Goal: Navigation & Orientation: Find specific page/section

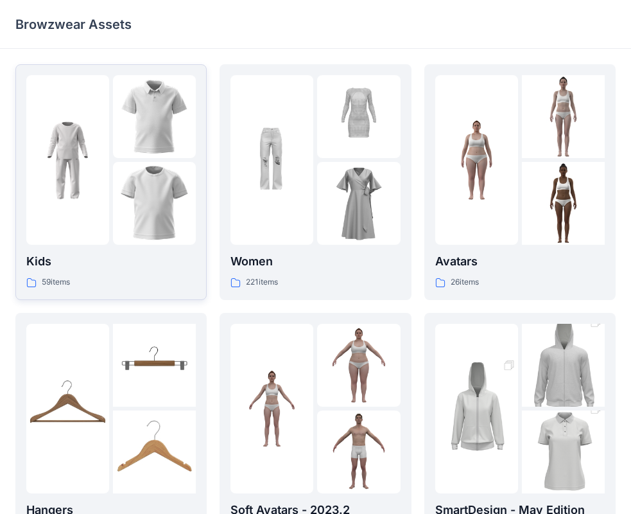
click at [184, 156] on img at bounding box center [154, 116] width 83 height 83
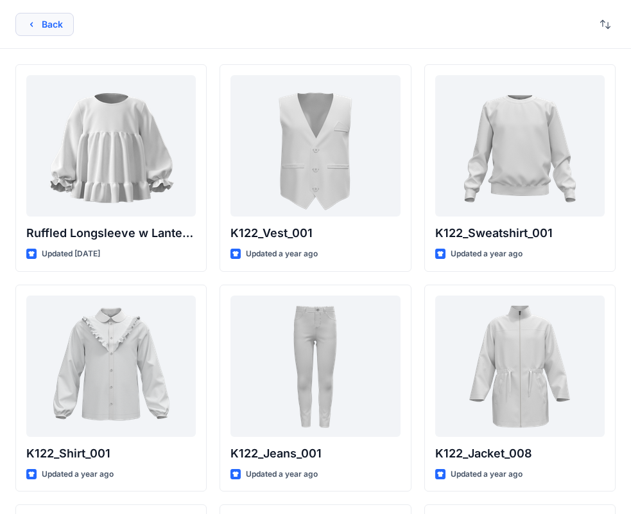
click at [37, 27] on button "Back" at bounding box center [44, 24] width 58 height 23
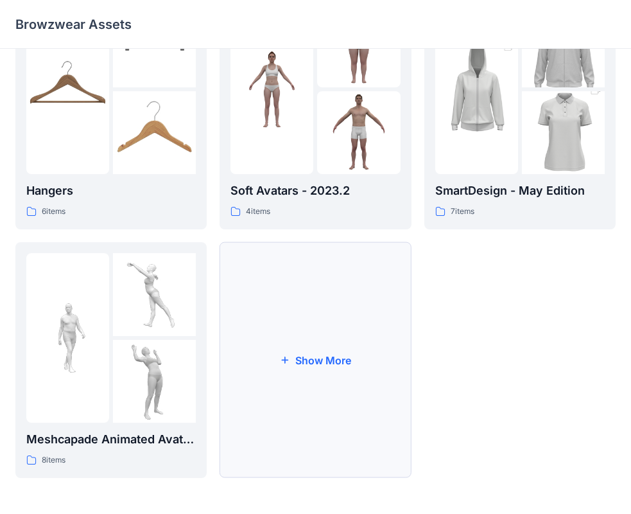
click at [243, 329] on button "Show More" at bounding box center [315, 360] width 191 height 236
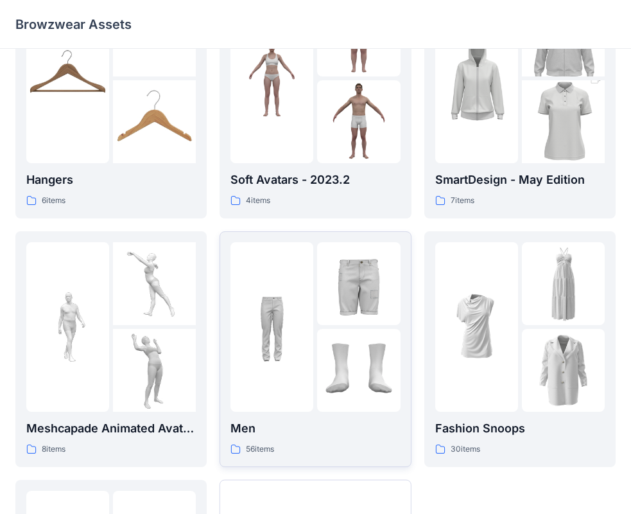
scroll to position [310, 0]
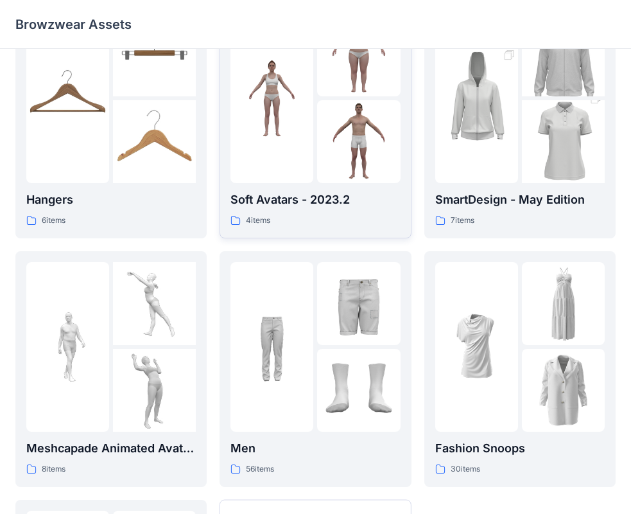
click at [306, 206] on p "Soft Avatars - 2023.2" at bounding box center [316, 200] width 170 height 18
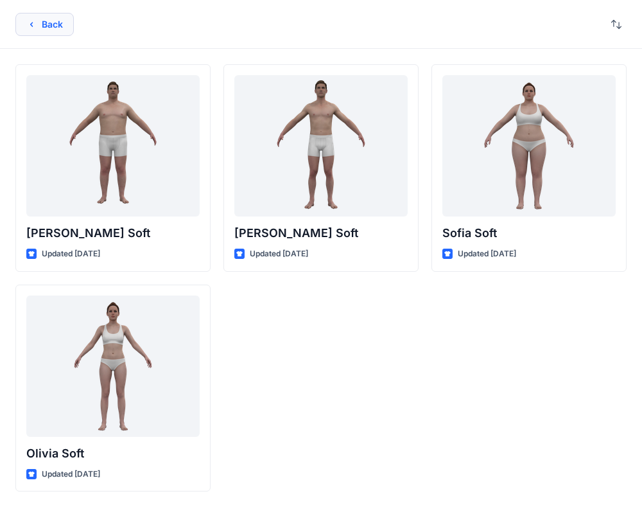
click at [36, 30] on button "Back" at bounding box center [44, 24] width 58 height 23
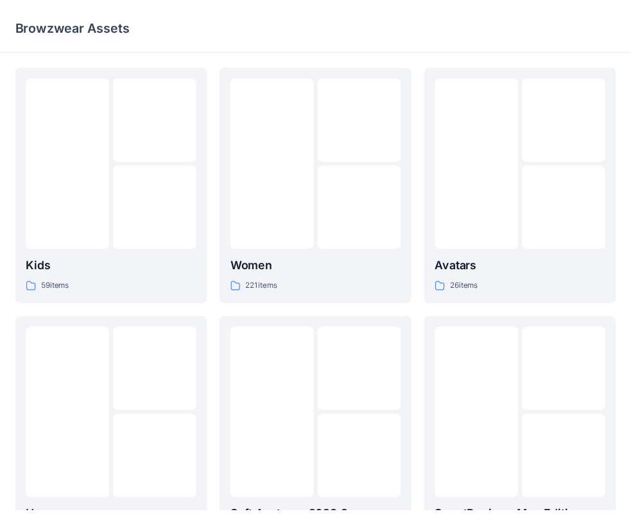
scroll to position [310, 0]
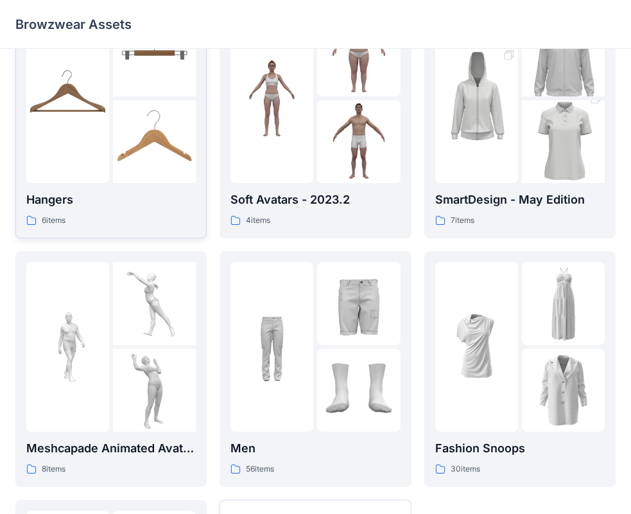
click at [121, 148] on img at bounding box center [154, 141] width 83 height 83
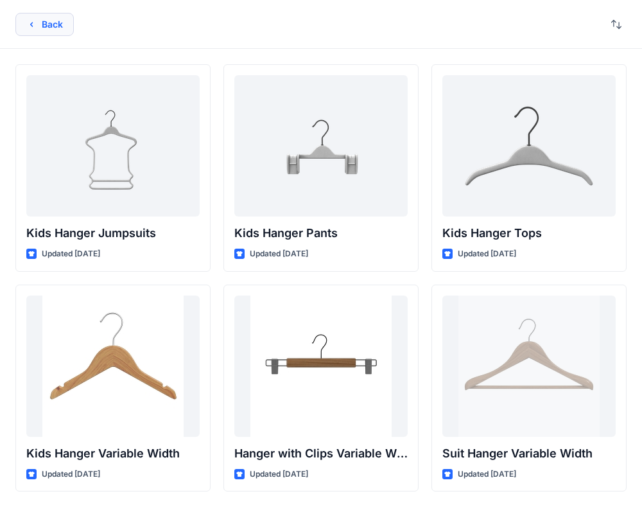
click at [32, 13] on button "Back" at bounding box center [44, 24] width 58 height 23
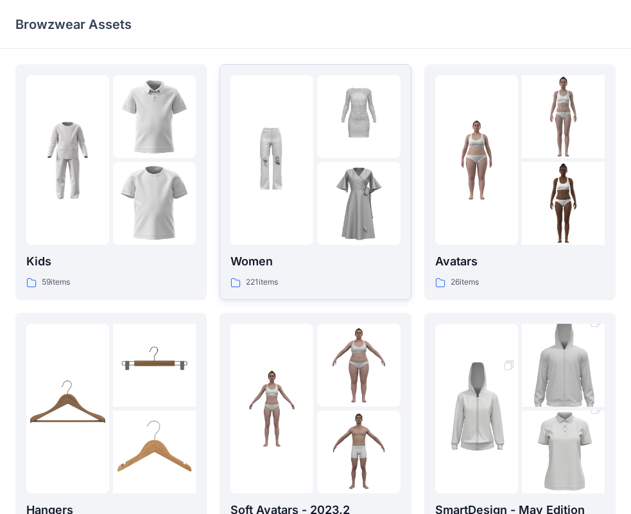
click at [326, 206] on img at bounding box center [358, 203] width 83 height 83
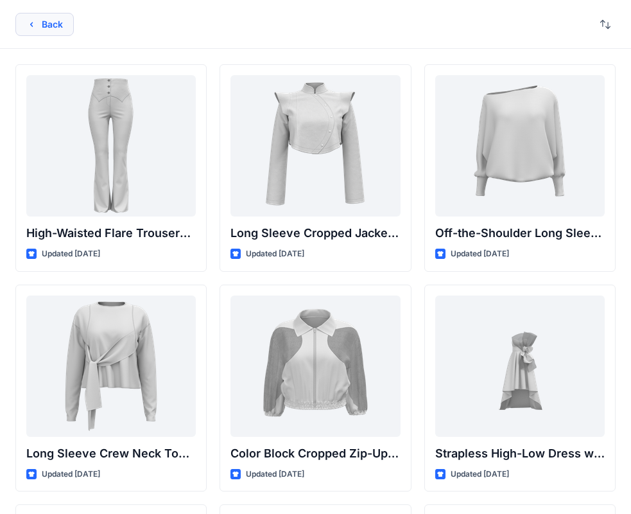
click at [55, 26] on button "Back" at bounding box center [44, 24] width 58 height 23
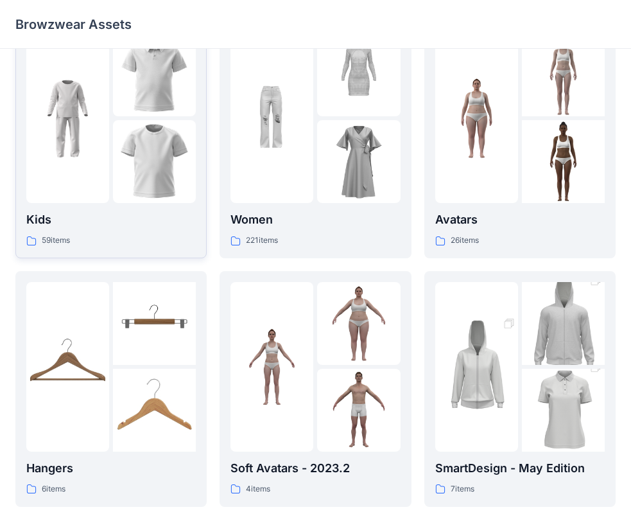
scroll to position [66, 0]
